Goal: Information Seeking & Learning: Learn about a topic

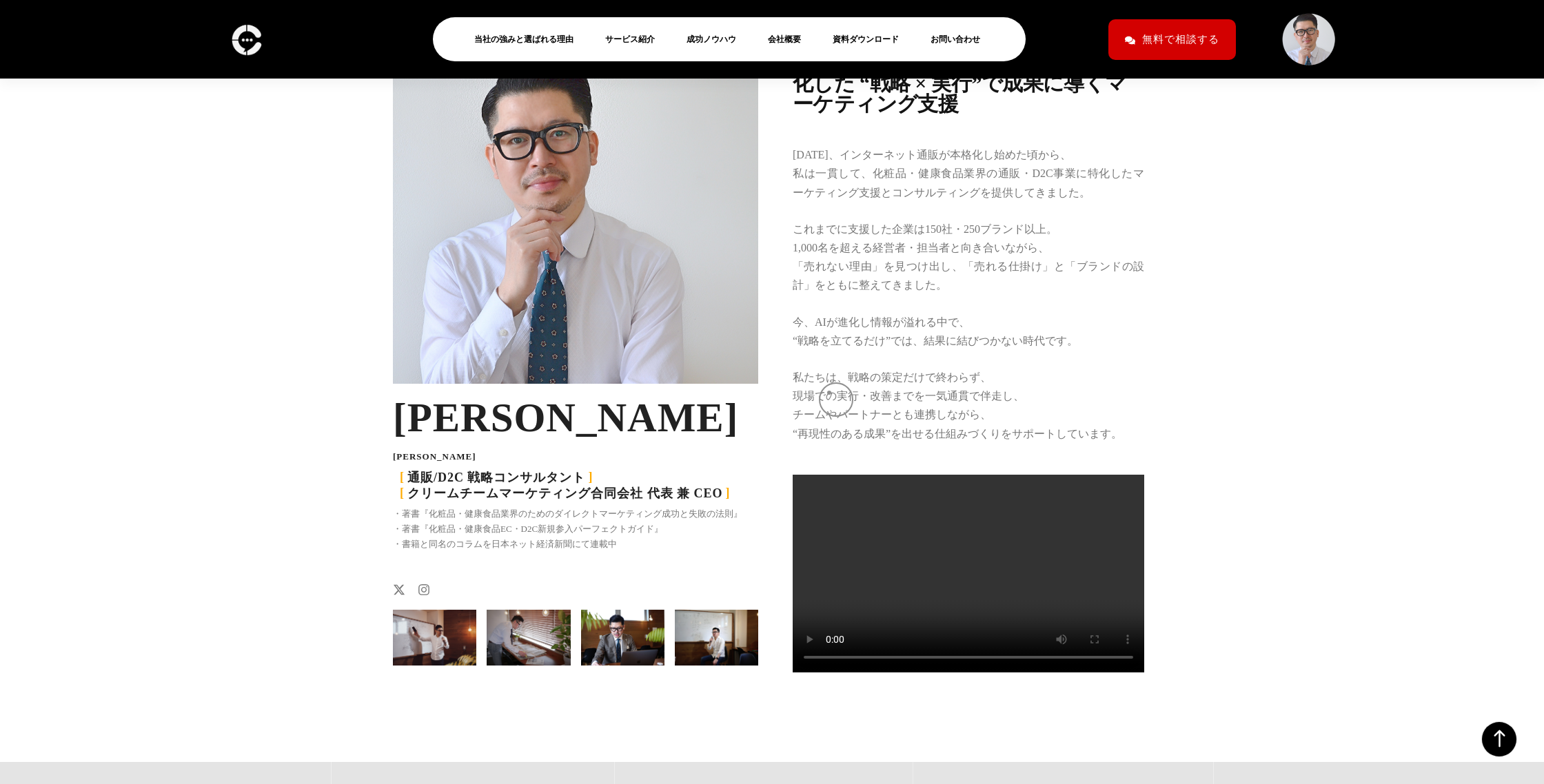
scroll to position [2023, 0]
click at [525, 42] on link "当社の強みと選ばれる理由" at bounding box center [529, 39] width 111 height 17
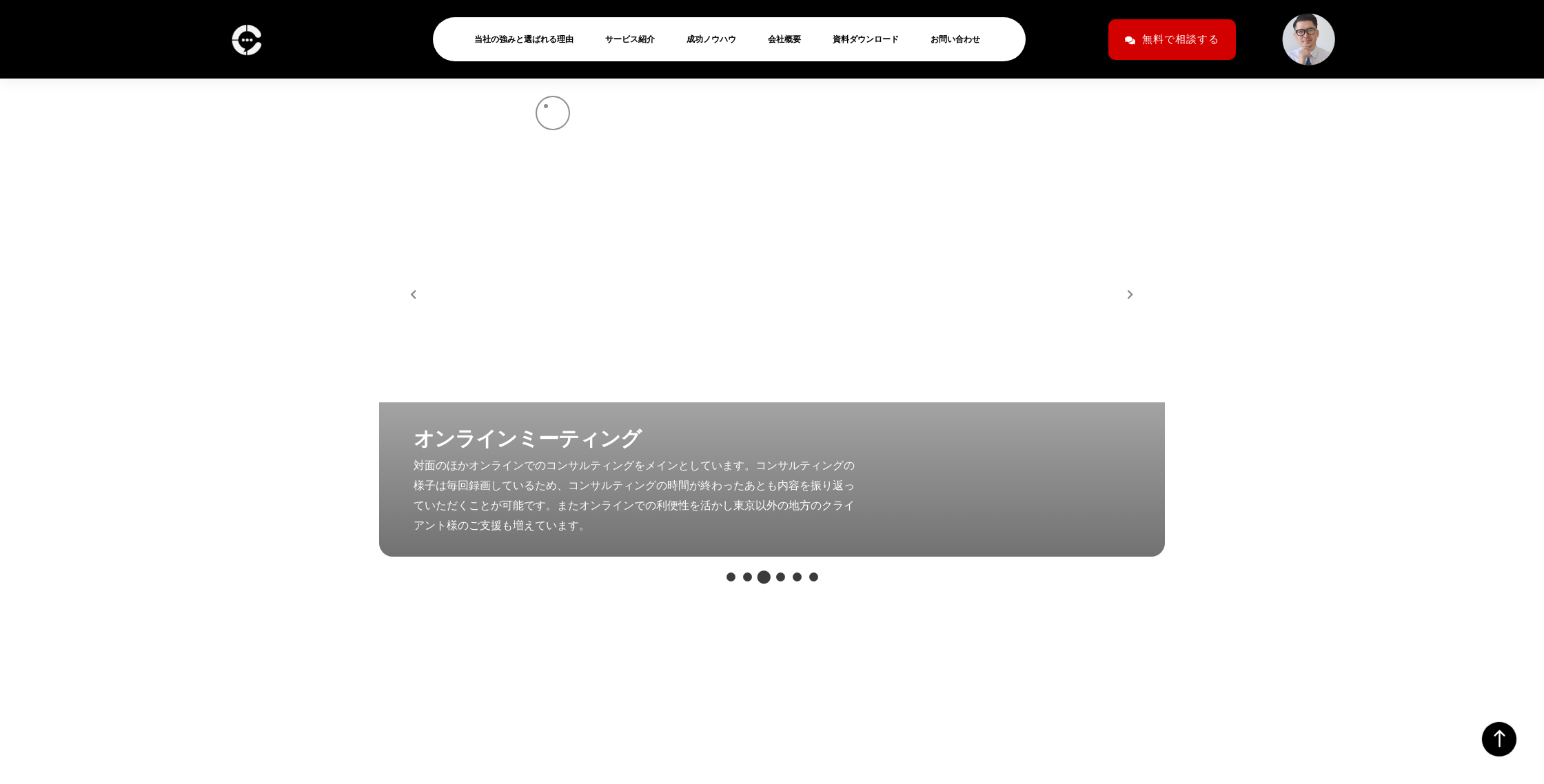
scroll to position [3443, 0]
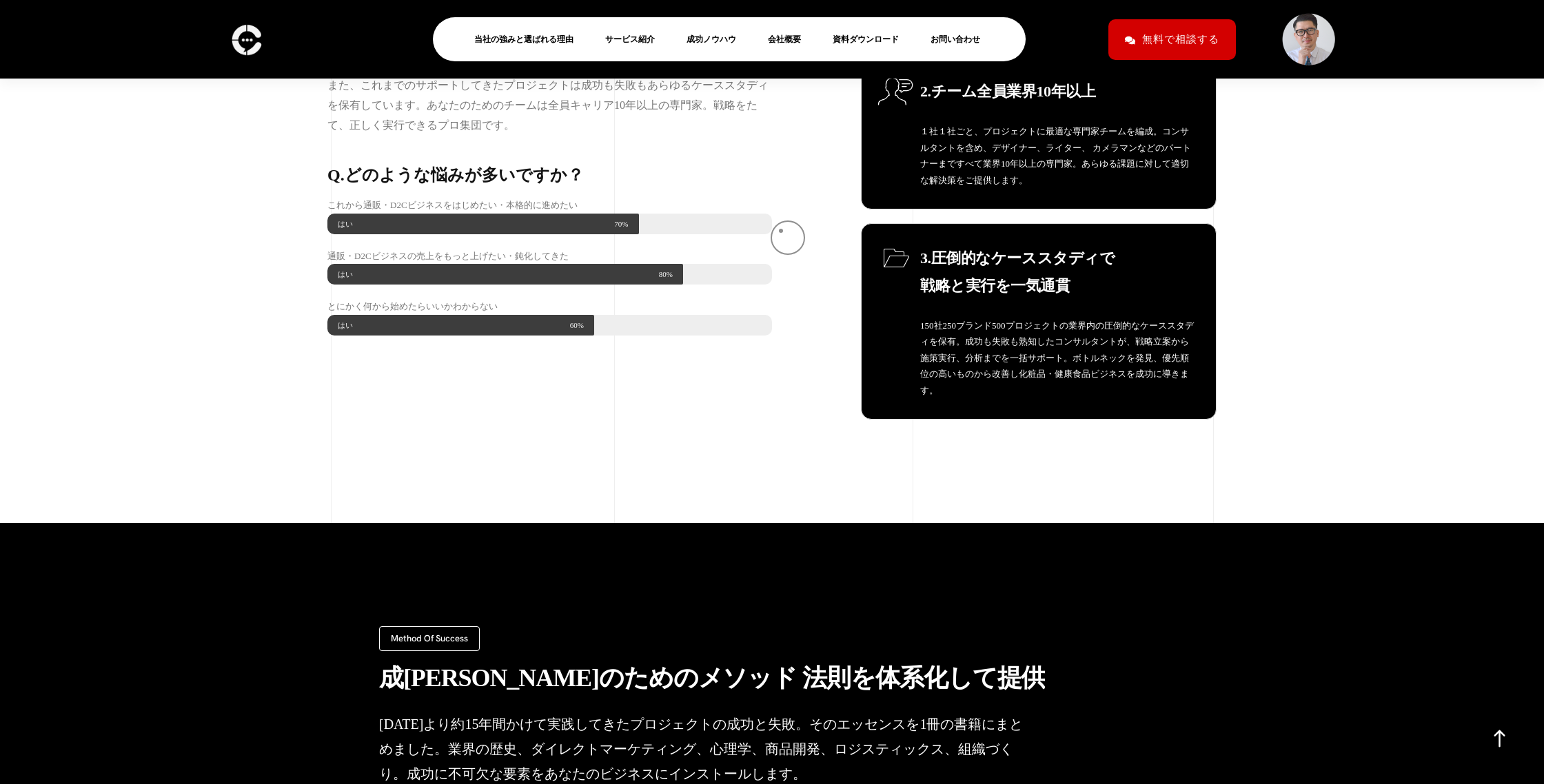
scroll to position [0, 0]
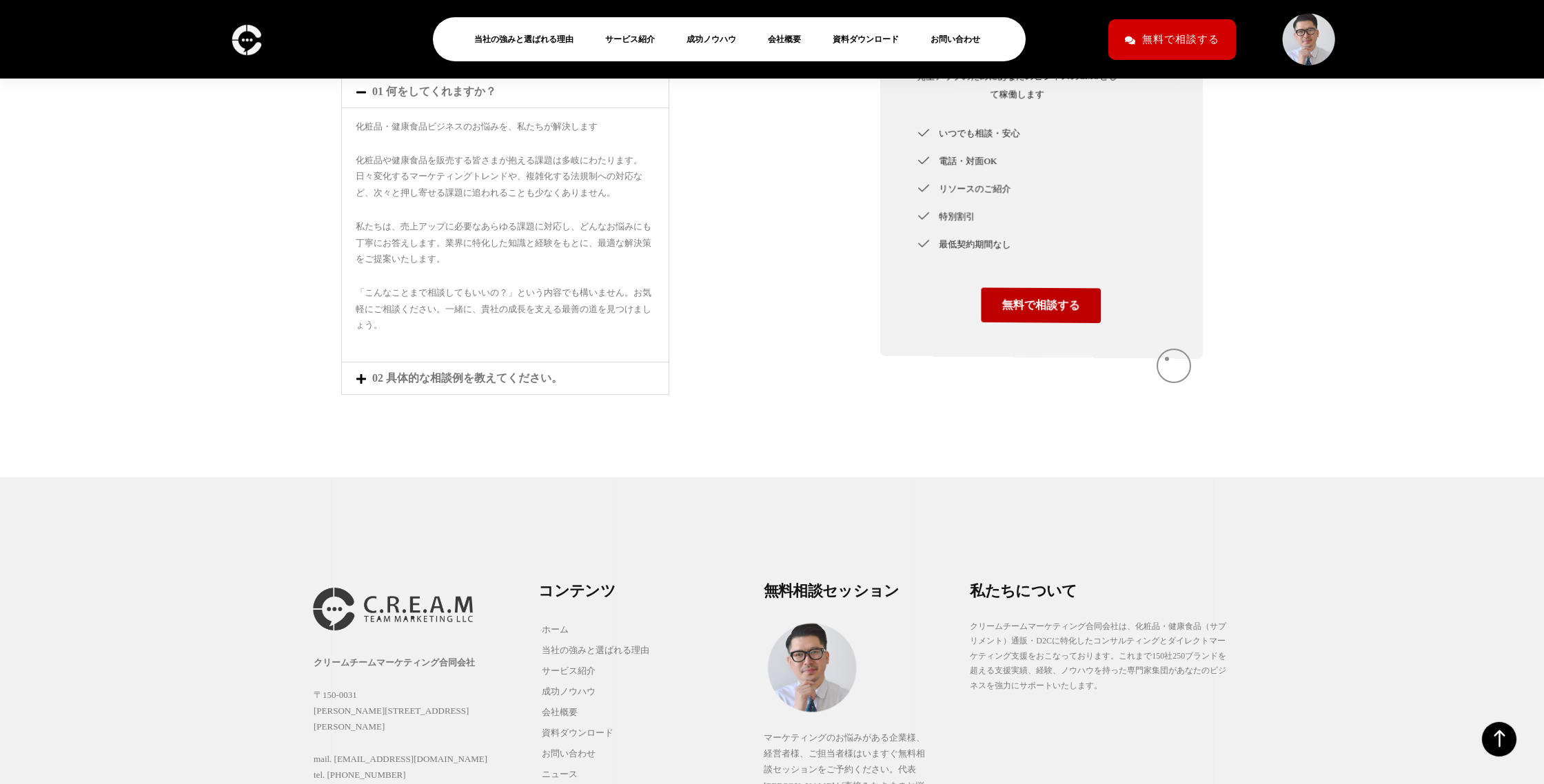
scroll to position [5704, 0]
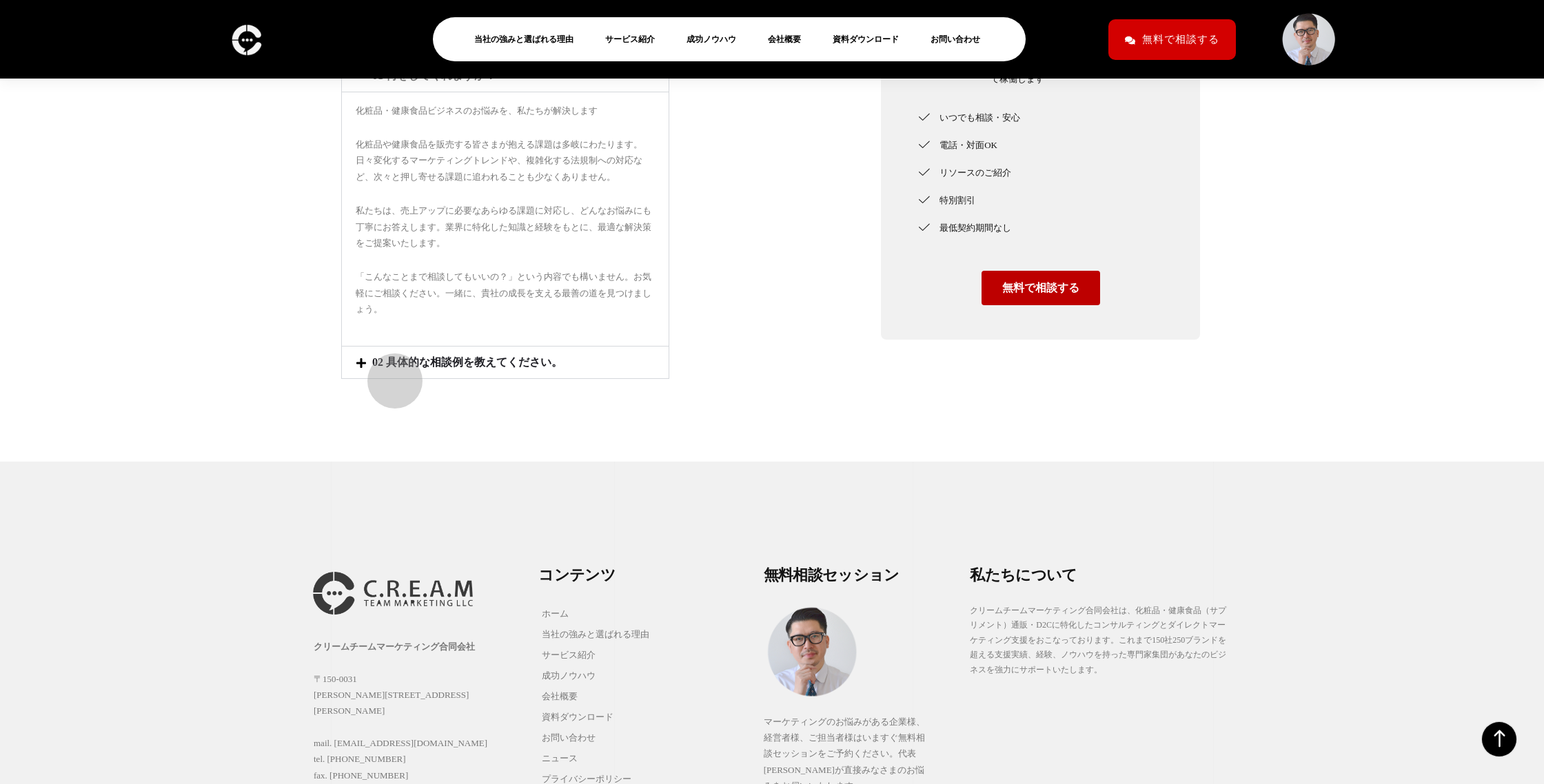
click at [386, 368] on link "02 具体的な相談例を教えてください。" at bounding box center [467, 362] width 190 height 12
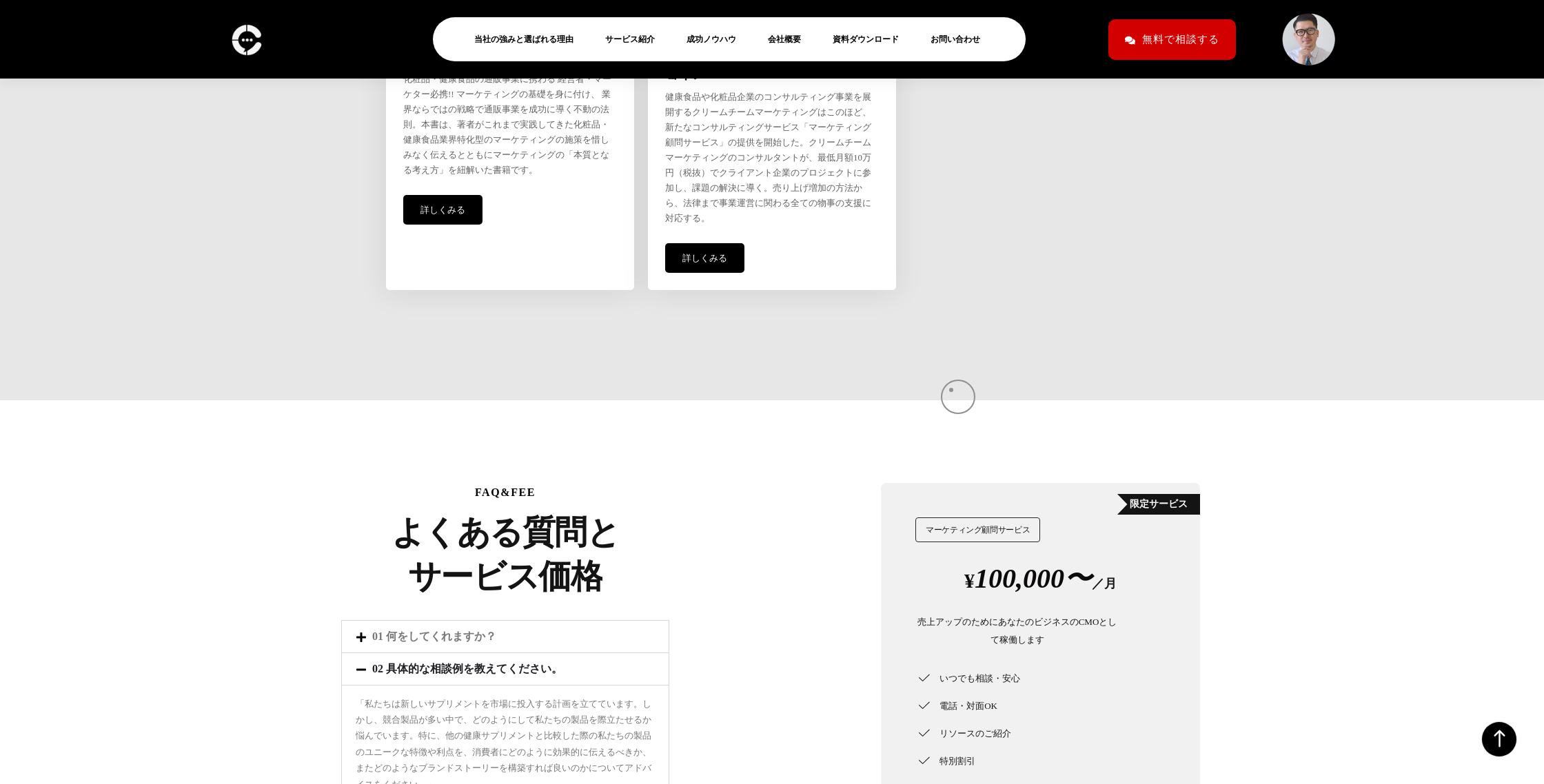
scroll to position [5137, 0]
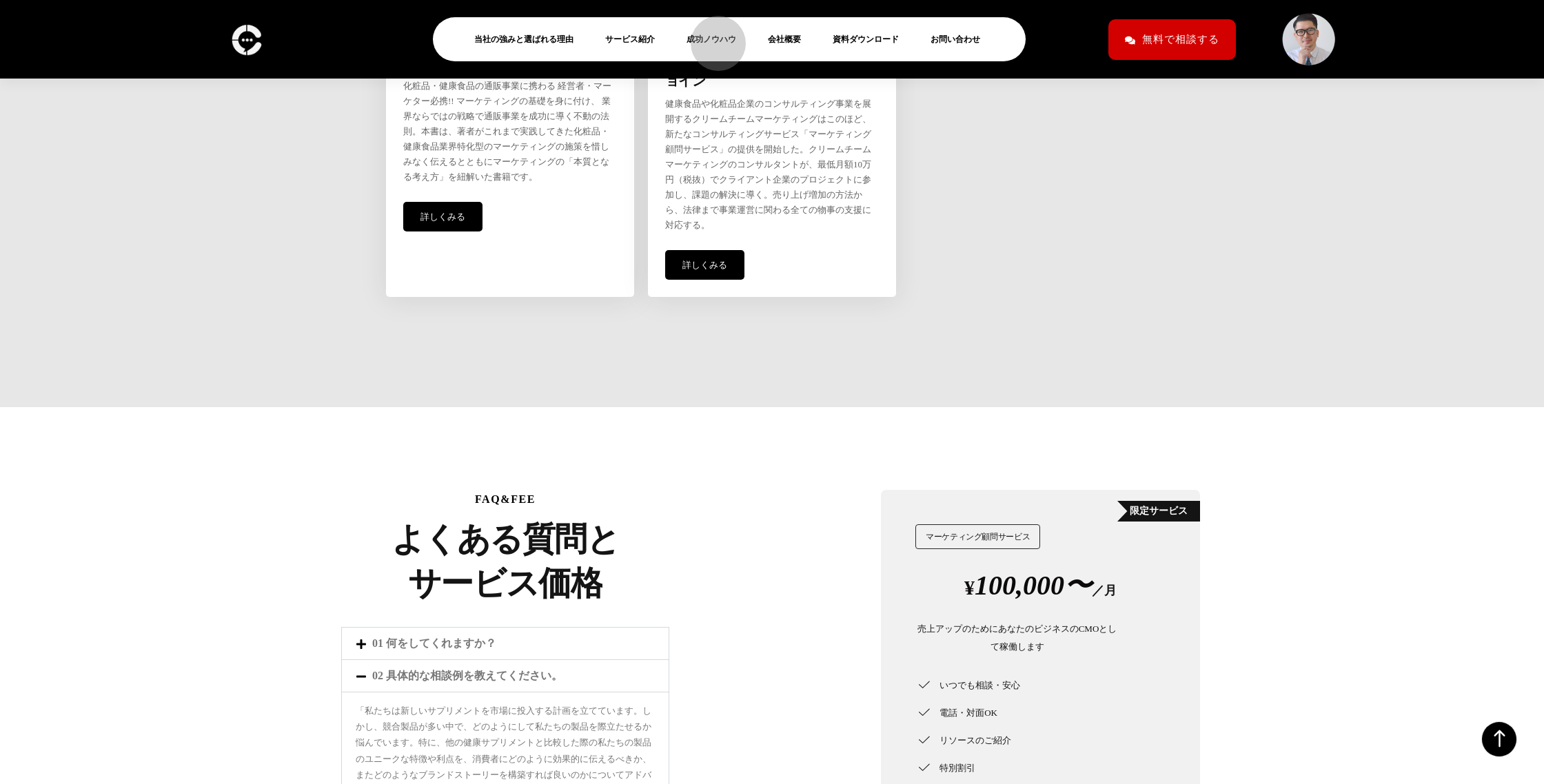
click at [712, 36] on link "成功ノウハウ" at bounding box center [716, 39] width 60 height 17
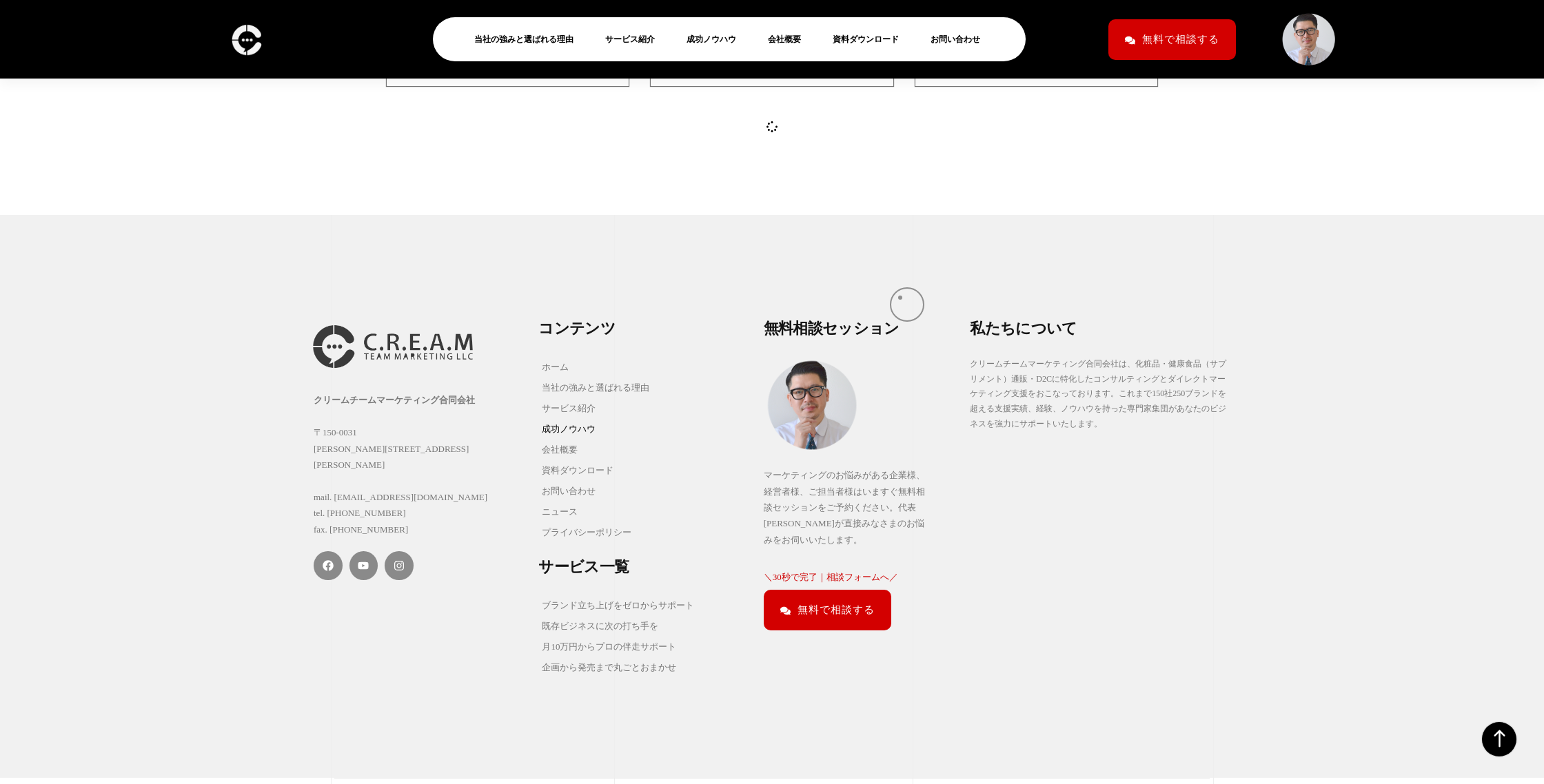
scroll to position [2697, 0]
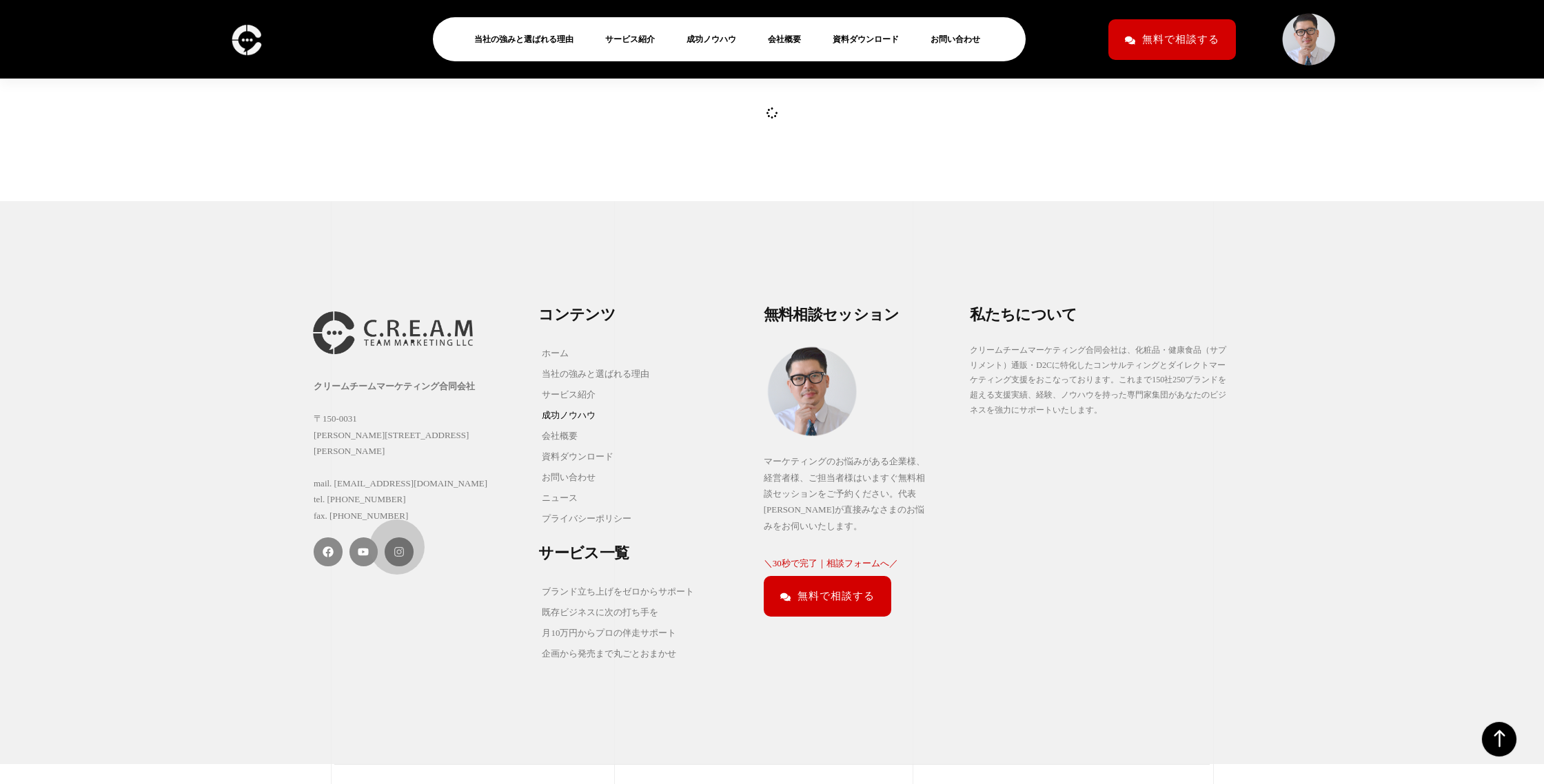
click at [391, 542] on link "Instagram" at bounding box center [399, 552] width 29 height 29
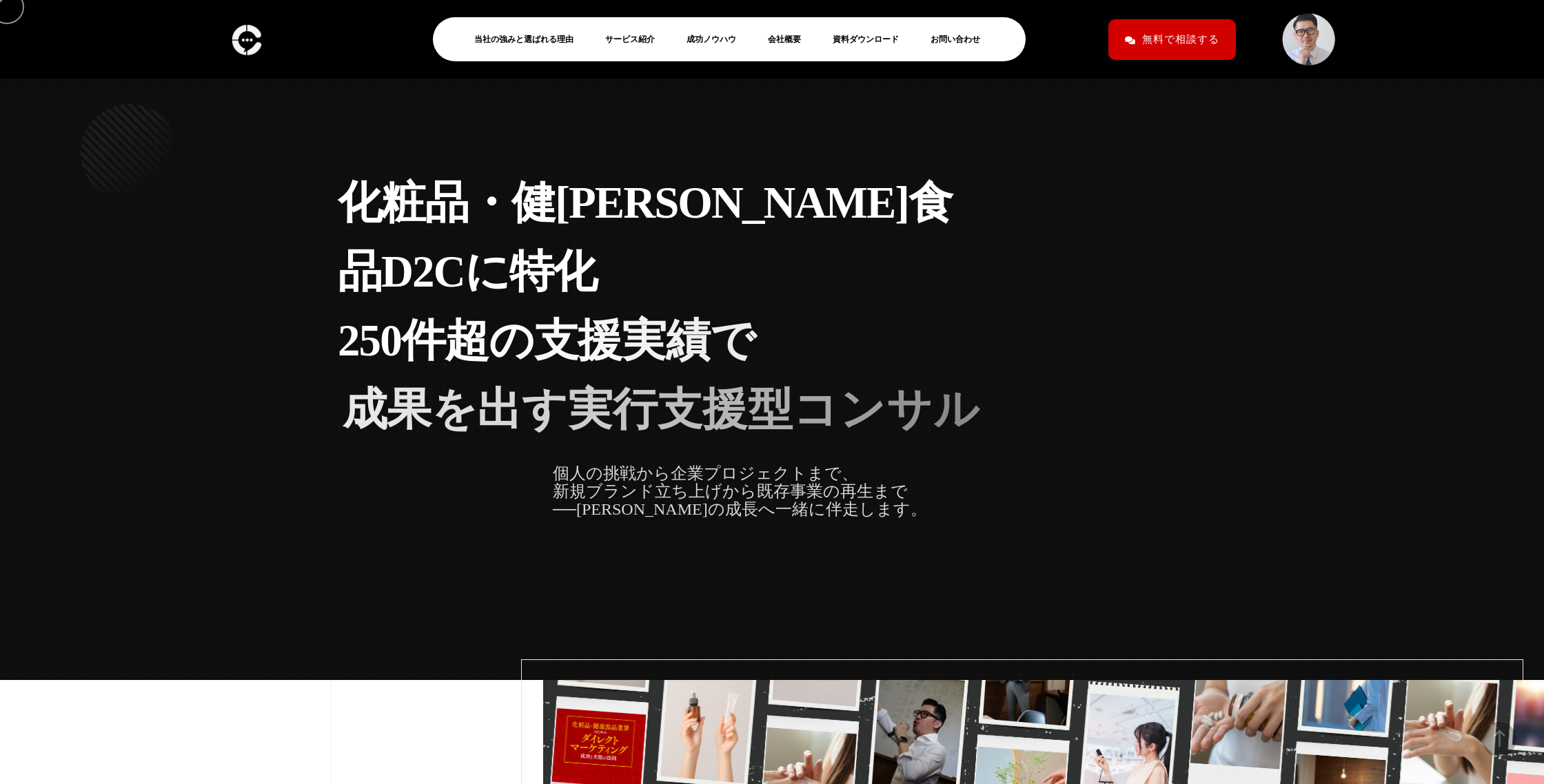
scroll to position [2023, 0]
